Goal: Check status: Check status

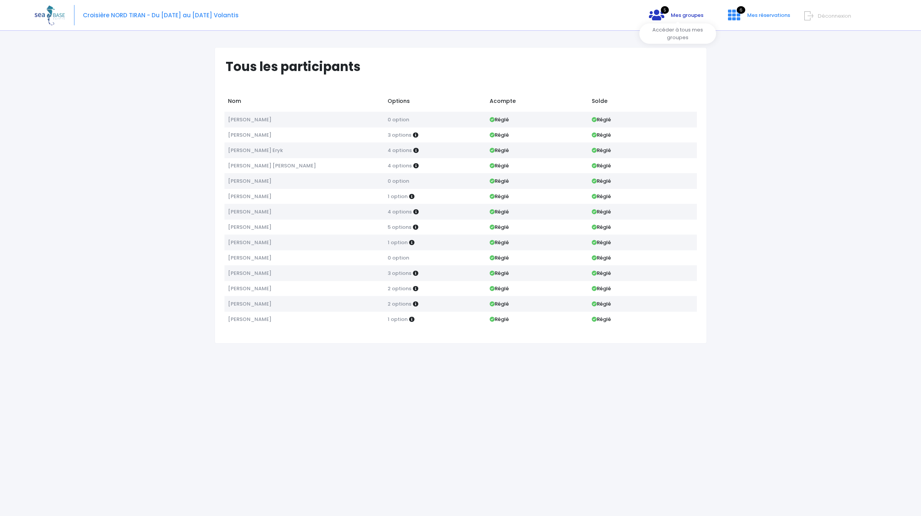
click at [677, 15] on span "Mes groupes" at bounding box center [687, 15] width 33 height 7
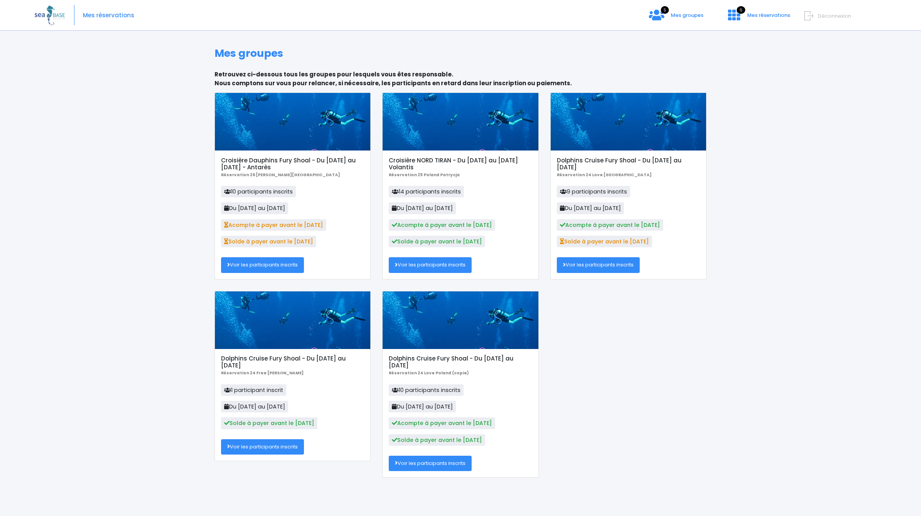
click at [318, 134] on div at bounding box center [293, 122] width 156 height 58
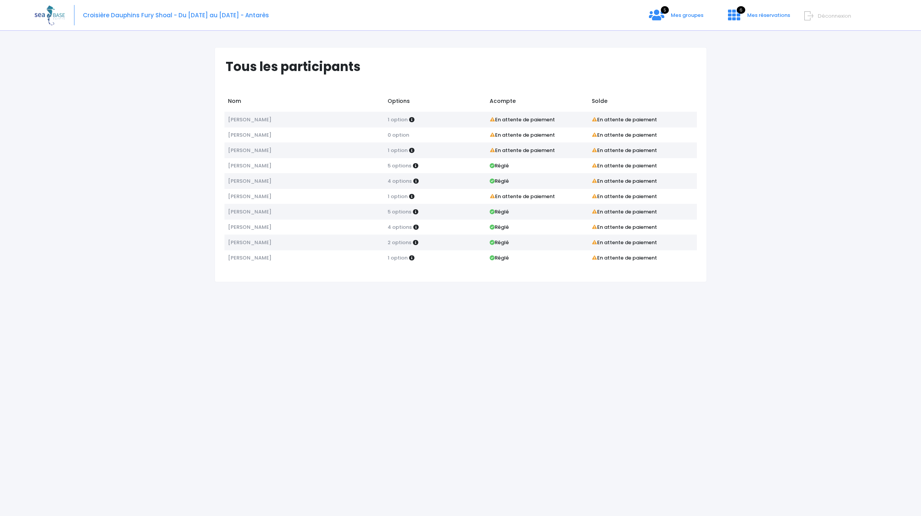
drag, startPoint x: 598, startPoint y: 120, endPoint x: 664, endPoint y: 122, distance: 66.1
click at [664, 122] on td "En attente de paiement" at bounding box center [643, 119] width 109 height 15
copy strong "En attente de paiement"
click at [833, 150] on div "Tous les participants Nom Options Acompte Solde Renata Guła-Grabowska 1 option …" at bounding box center [461, 276] width 852 height 480
drag, startPoint x: 496, startPoint y: 211, endPoint x: 522, endPoint y: 218, distance: 26.7
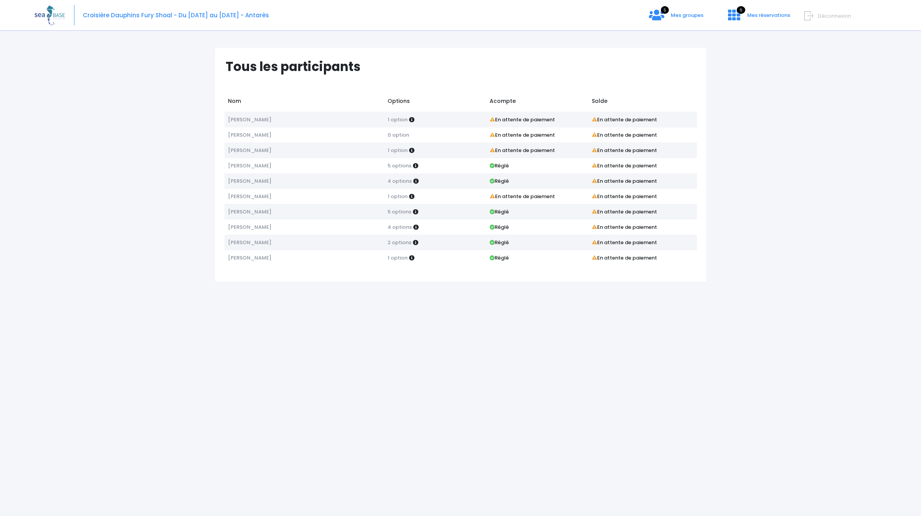
click at [522, 218] on td "Réglé" at bounding box center [537, 211] width 102 height 15
drag, startPoint x: 491, startPoint y: 100, endPoint x: 524, endPoint y: 100, distance: 33.0
click at [524, 100] on td "Acompte" at bounding box center [537, 102] width 102 height 18
copy td "Acompte"
drag, startPoint x: 496, startPoint y: 181, endPoint x: 516, endPoint y: 186, distance: 20.6
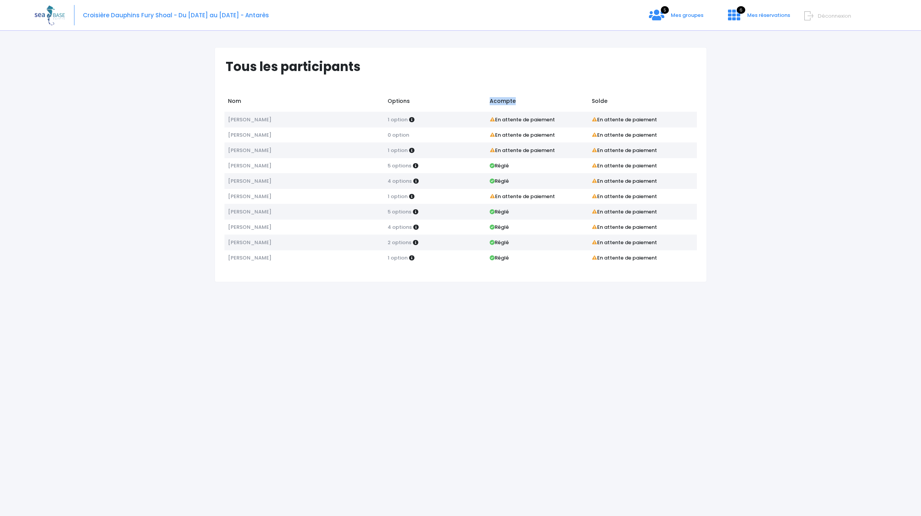
click at [516, 186] on td "Réglé" at bounding box center [537, 180] width 102 height 15
copy strong "Réglé"
click at [729, 222] on div "Tous les participants Nom Options Acompte Solde Renata Guła-Grabowska 1 option …" at bounding box center [461, 276] width 852 height 480
